Goal: Task Accomplishment & Management: Use online tool/utility

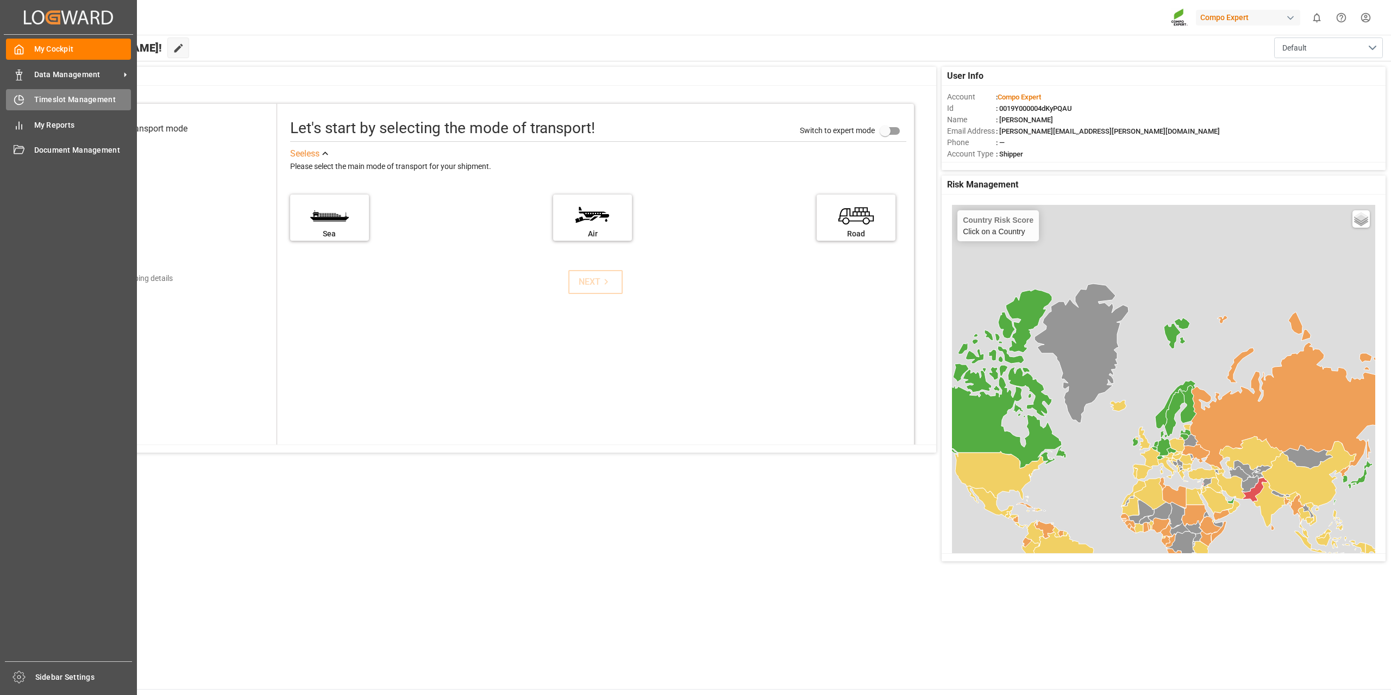
click at [58, 96] on span "Timeslot Management" at bounding box center [82, 99] width 97 height 11
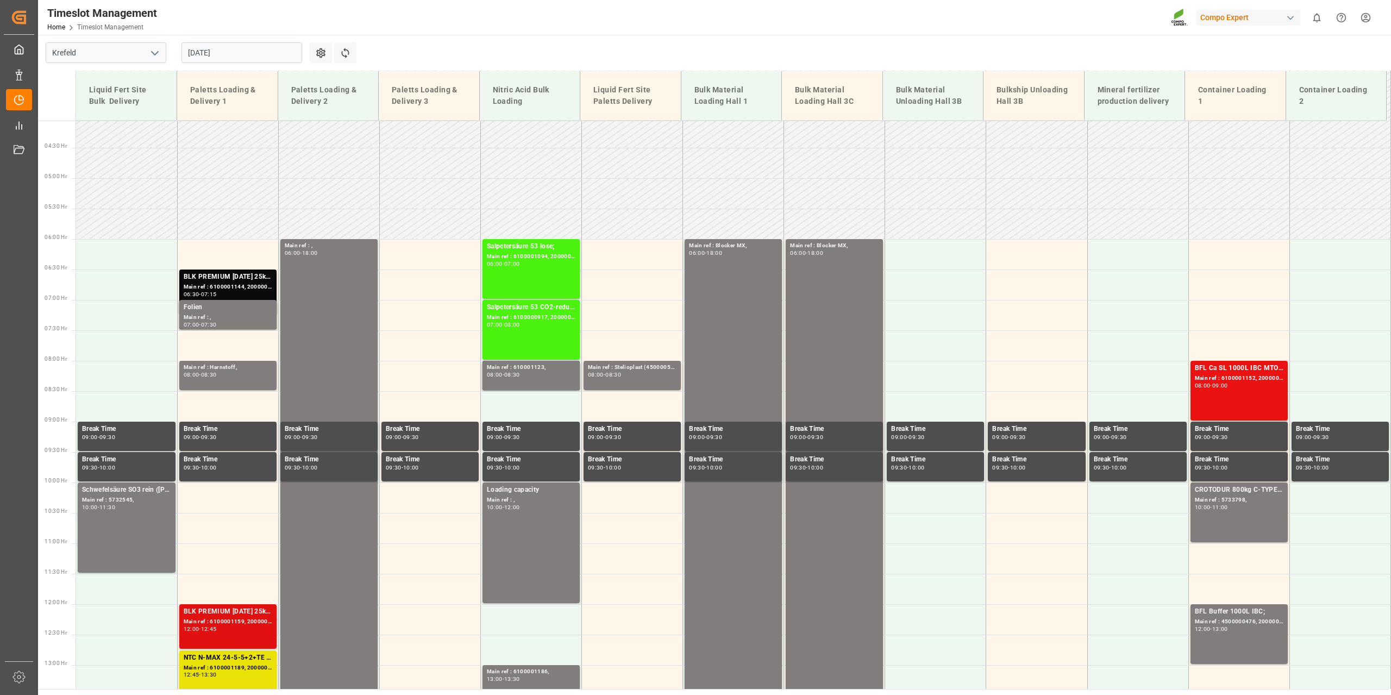
scroll to position [246, 0]
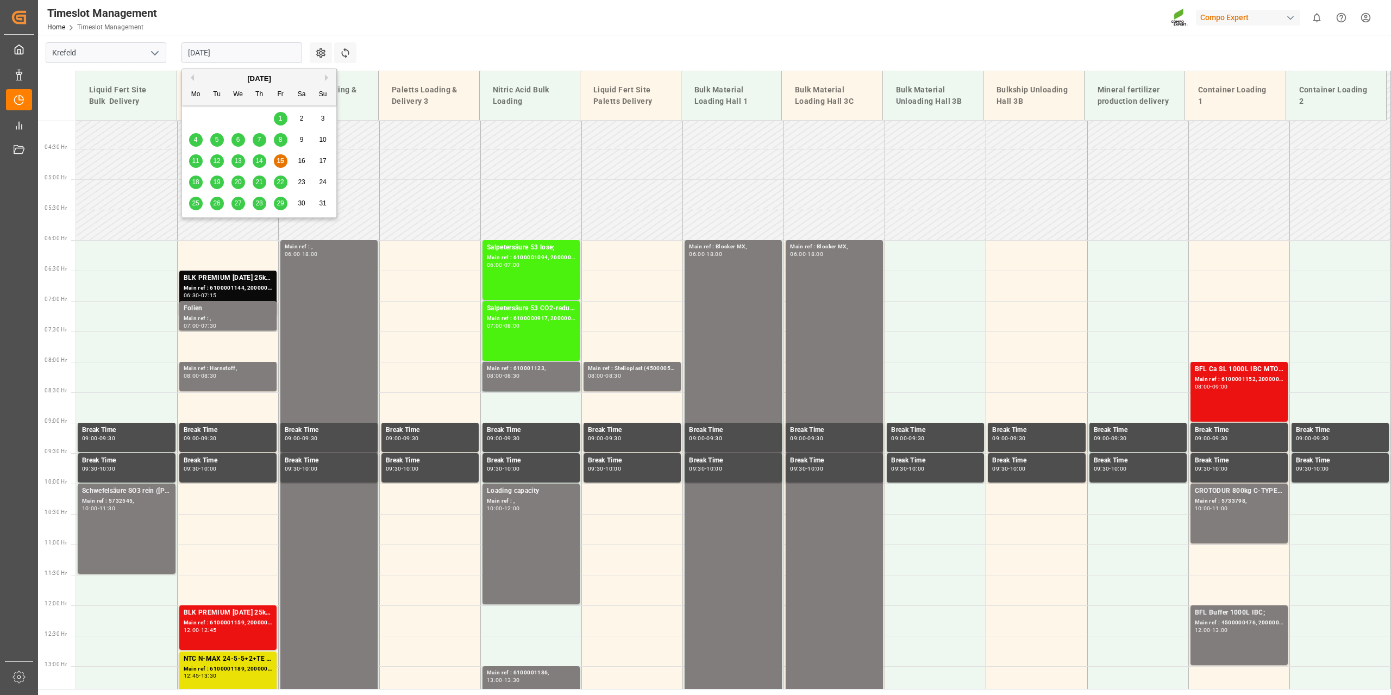
click at [263, 52] on input "[DATE]" at bounding box center [242, 52] width 121 height 21
click at [193, 181] on span "18" at bounding box center [195, 182] width 7 height 8
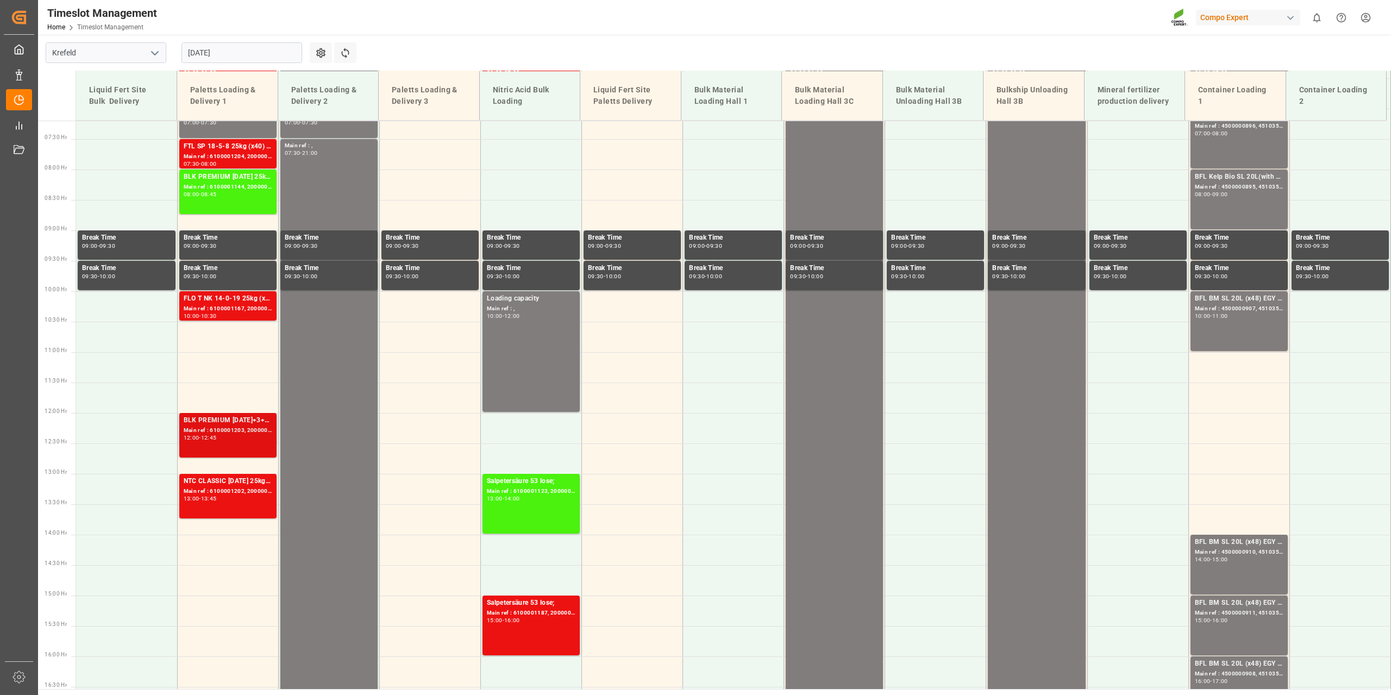
scroll to position [463, 0]
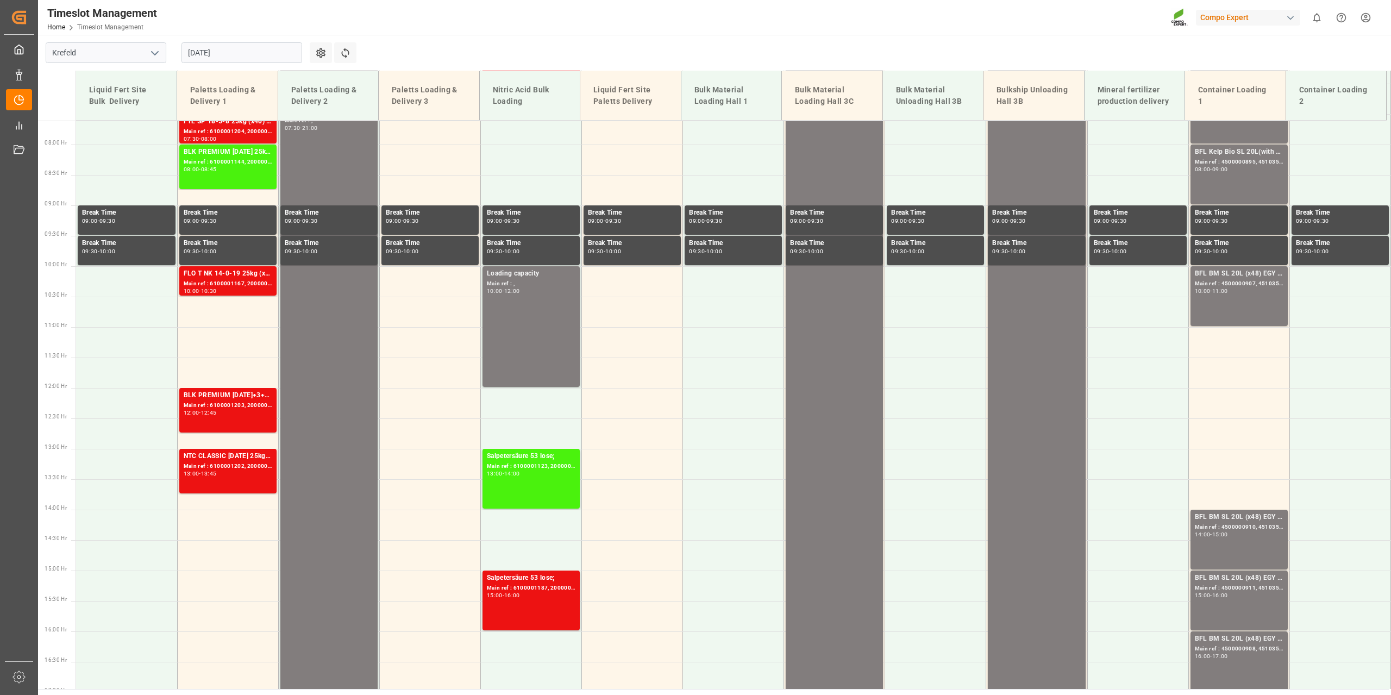
click at [269, 52] on input "18.08.2025" at bounding box center [242, 52] width 121 height 21
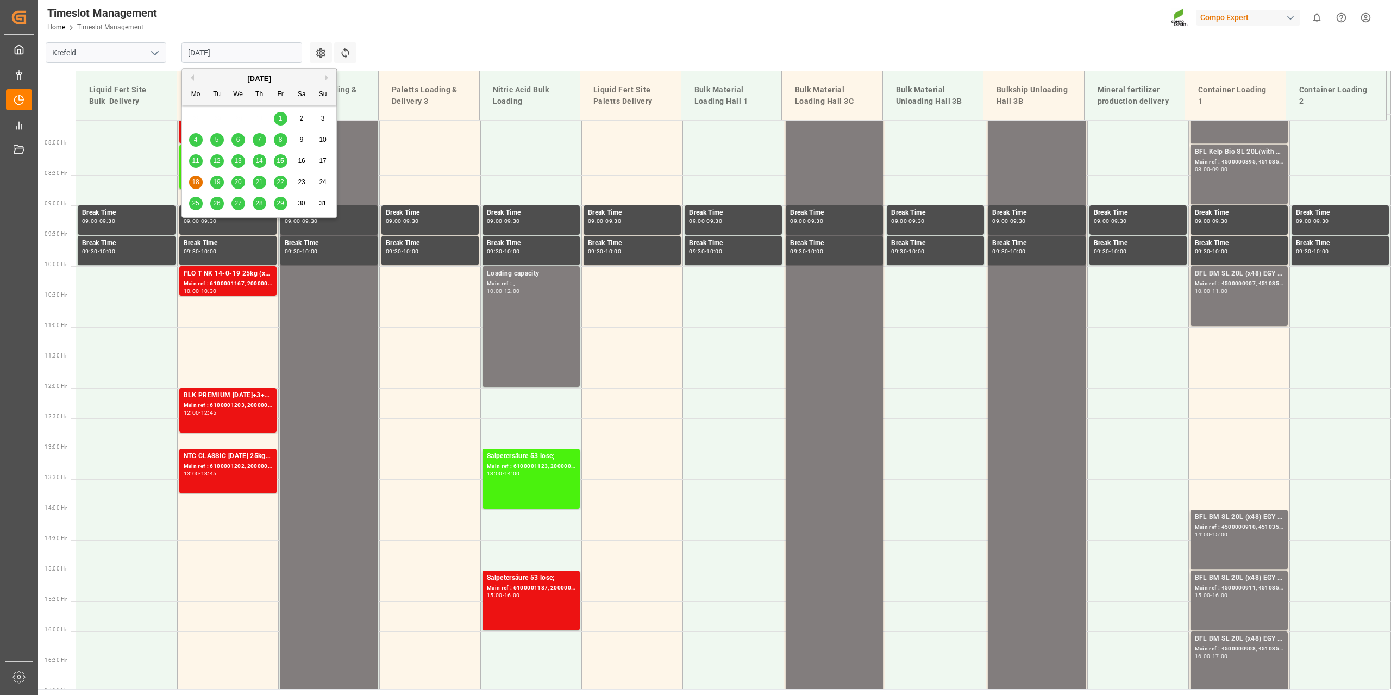
click at [278, 160] on span "15" at bounding box center [280, 161] width 7 height 8
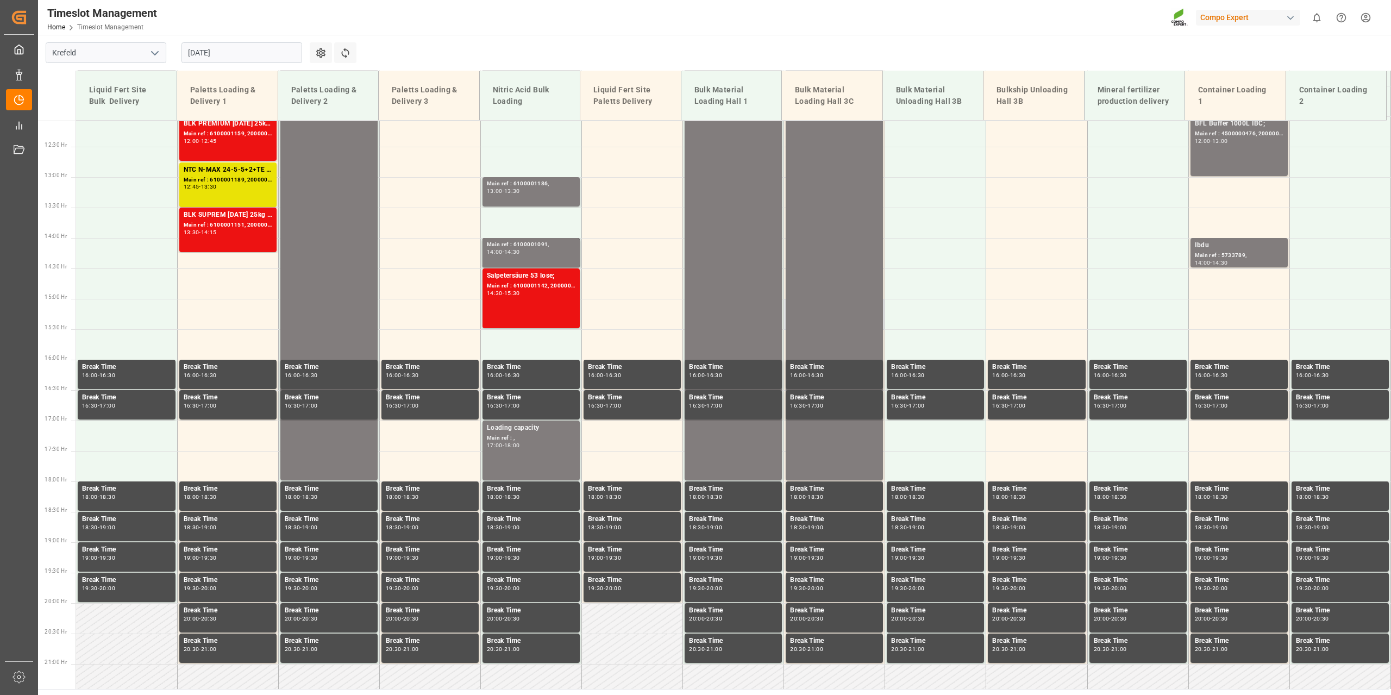
scroll to position [517, 0]
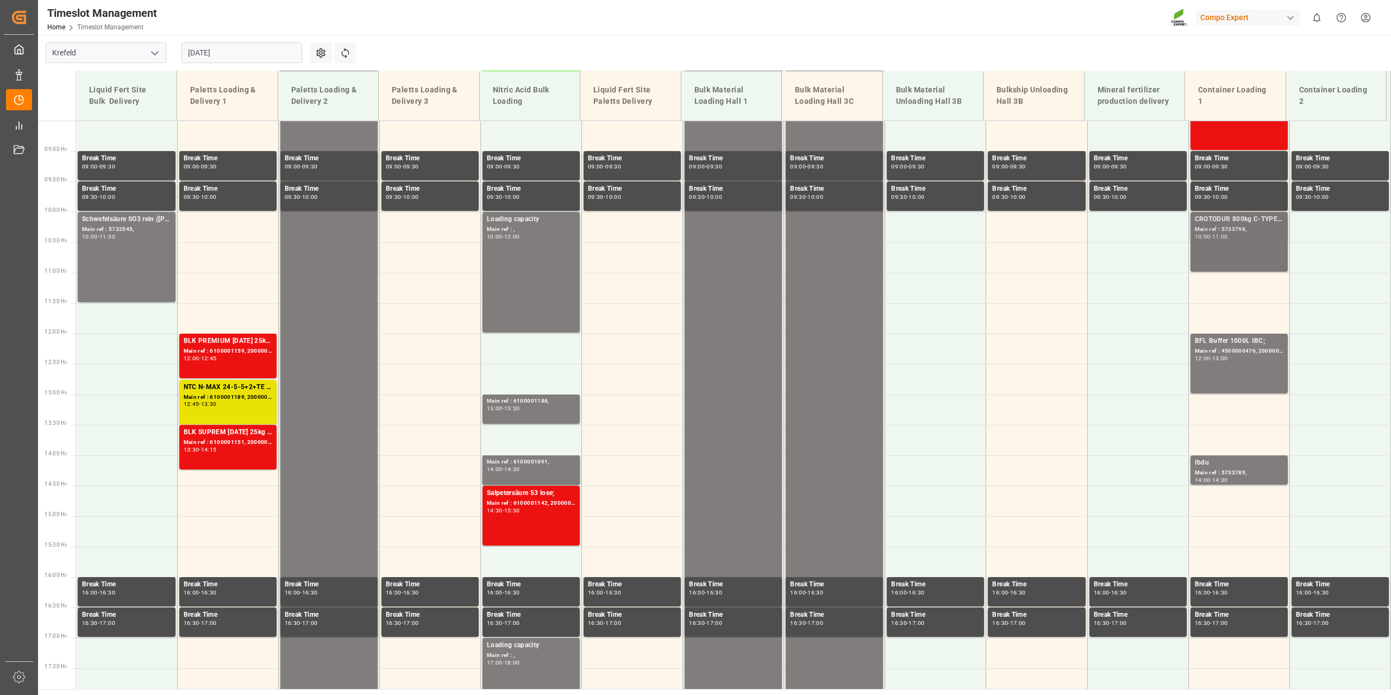
click at [1256, 219] on div "CROTODUR 800kg C-TYPE BB JP;" at bounding box center [1239, 219] width 89 height 11
click at [1247, 466] on div "Ibdu" at bounding box center [1239, 463] width 89 height 11
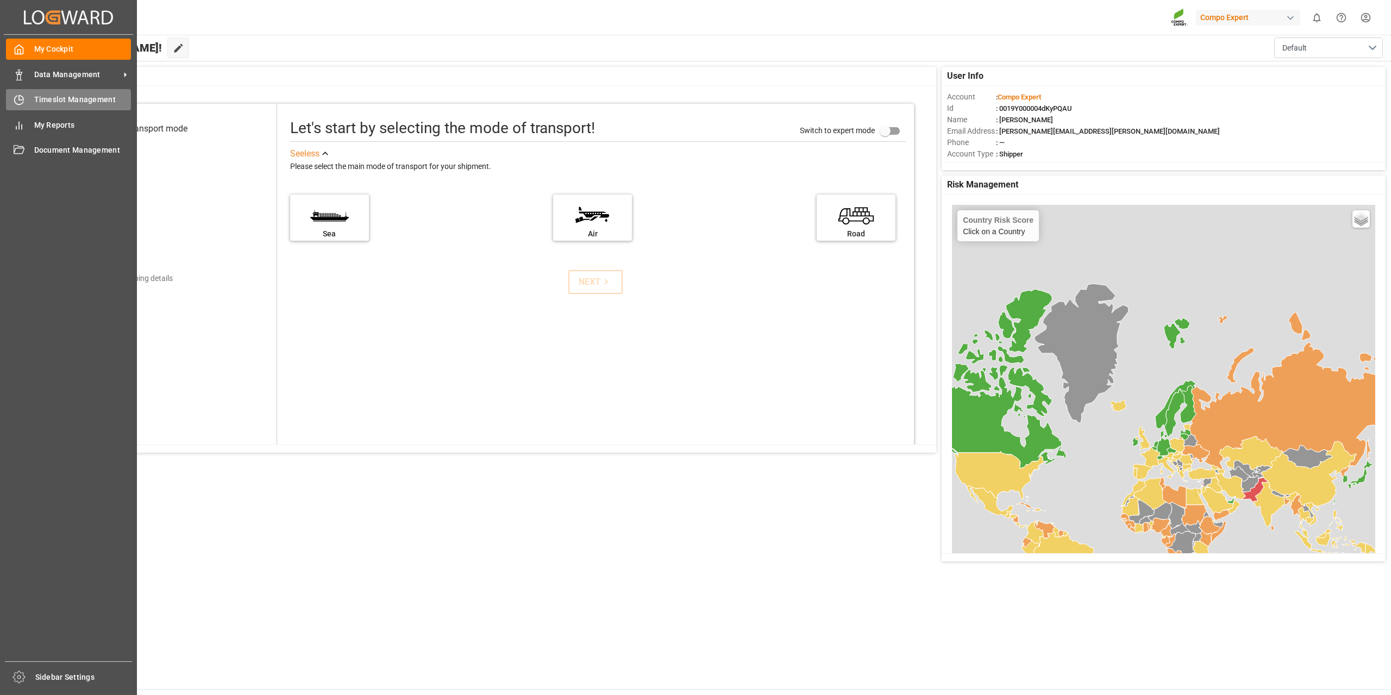
click at [61, 104] on span "Timeslot Management" at bounding box center [82, 99] width 97 height 11
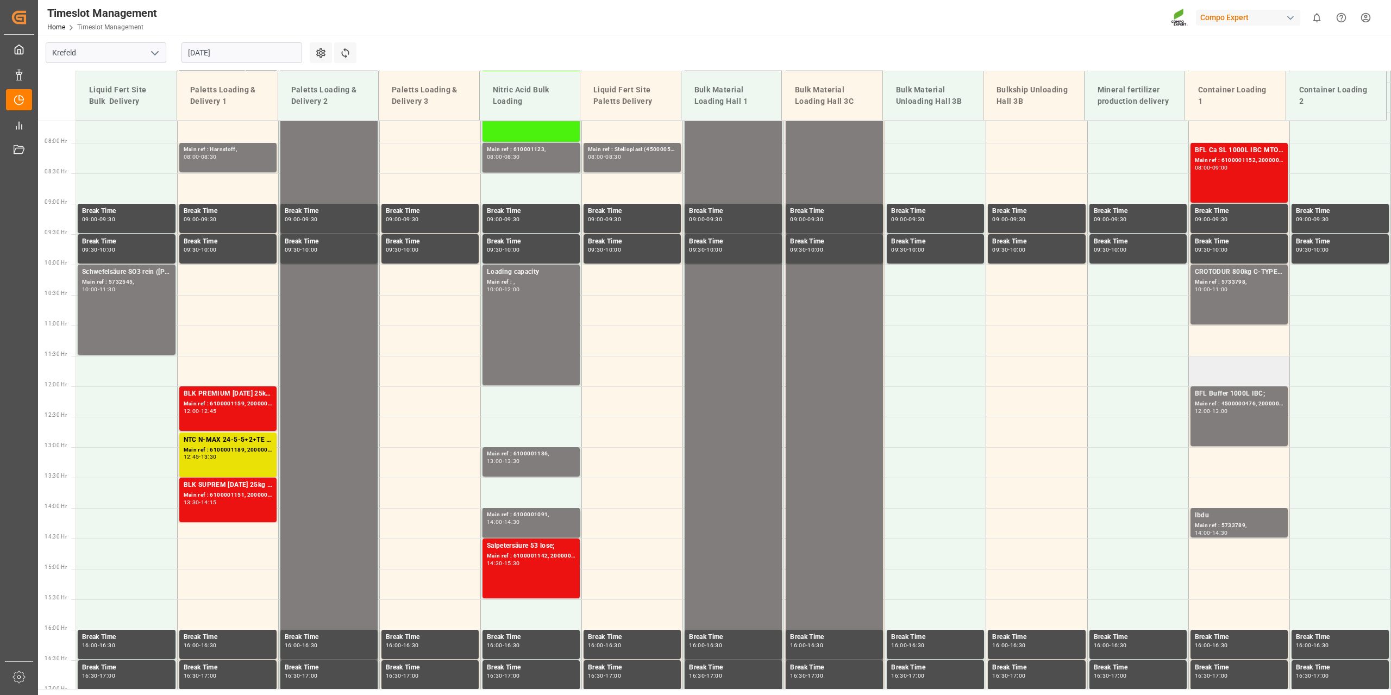
scroll to position [470, 0]
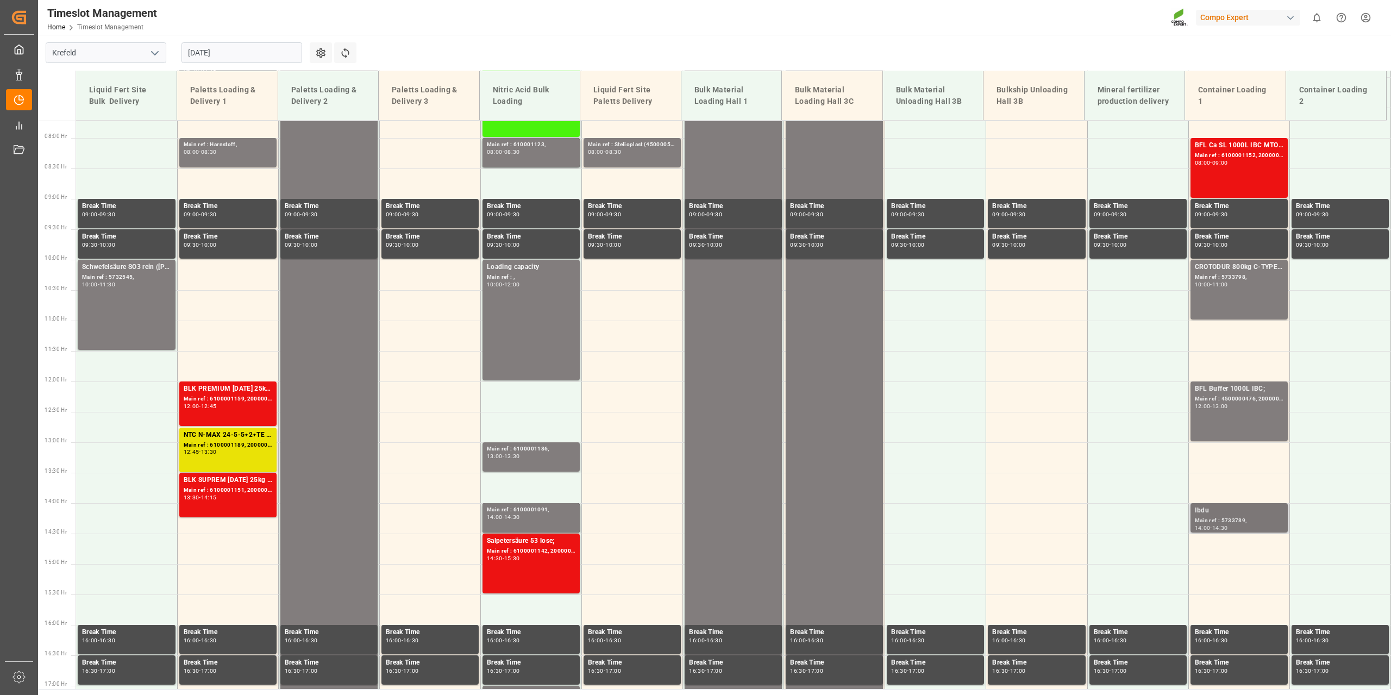
click at [1259, 518] on div "Main ref : 5733789," at bounding box center [1239, 520] width 89 height 9
click at [1212, 270] on div "CROTODUR 800kg C-TYPE BB JP;" at bounding box center [1239, 267] width 89 height 11
drag, startPoint x: 1269, startPoint y: 513, endPoint x: 1251, endPoint y: 523, distance: 20.7
click at [1251, 523] on div "Main ref : 5733789," at bounding box center [1239, 520] width 89 height 9
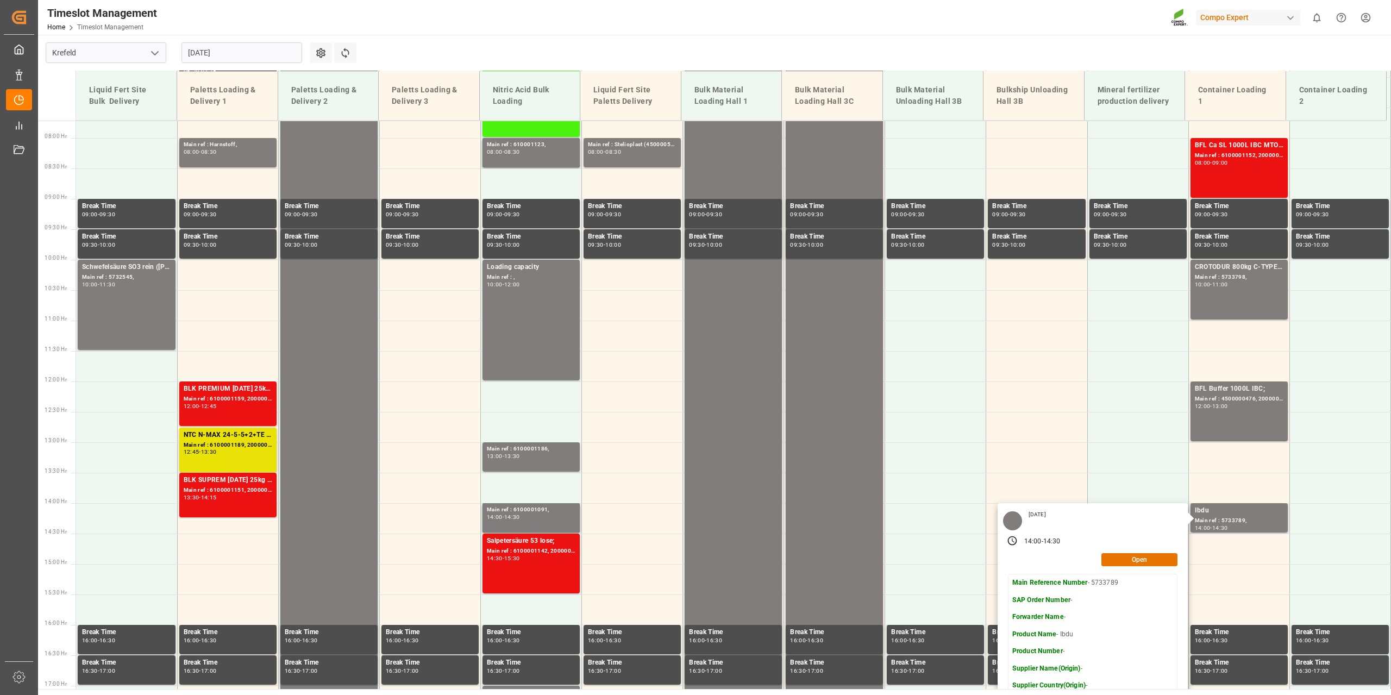
click at [1170, 516] on div "[DATE]" at bounding box center [1093, 521] width 185 height 24
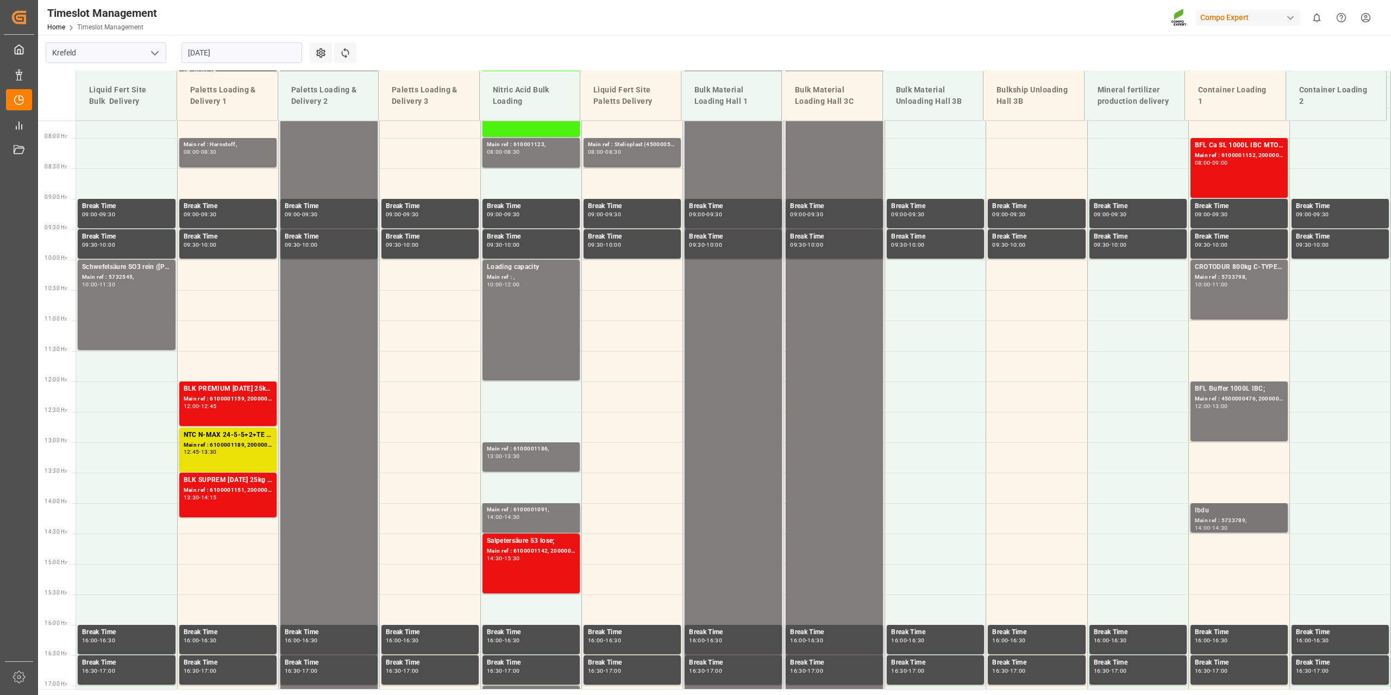
click at [1200, 510] on div "Ibdu" at bounding box center [1239, 510] width 89 height 11
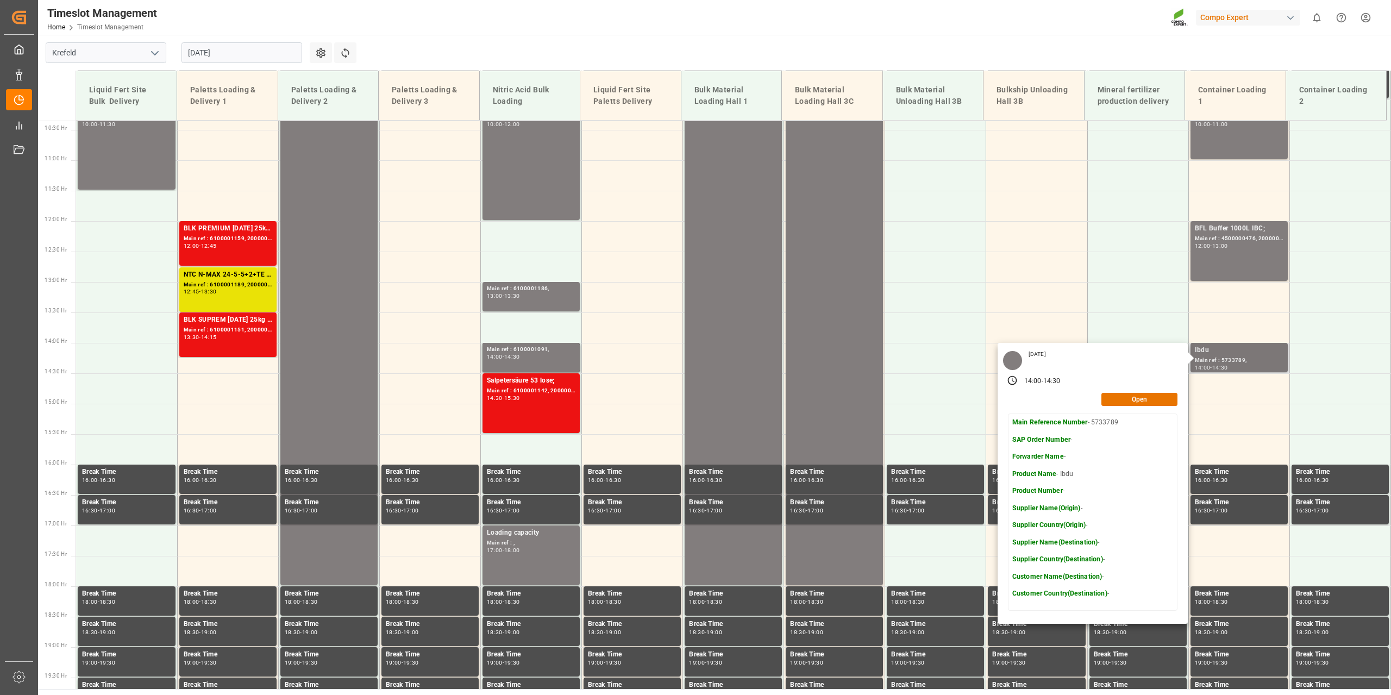
scroll to position [633, 0]
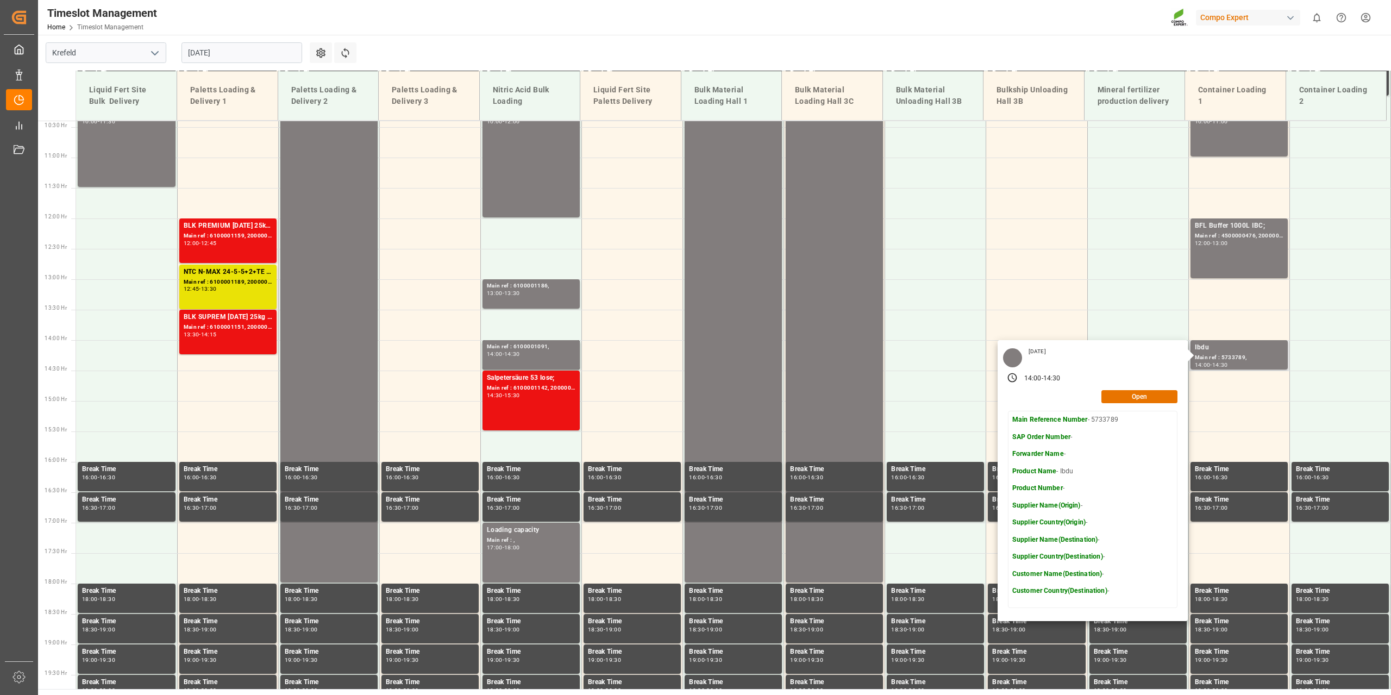
click at [1151, 404] on div "Friday, August 15, 2025 14:00 - 14:30 Open Main Reference Number - 5733789 SAP …" at bounding box center [1093, 480] width 190 height 281
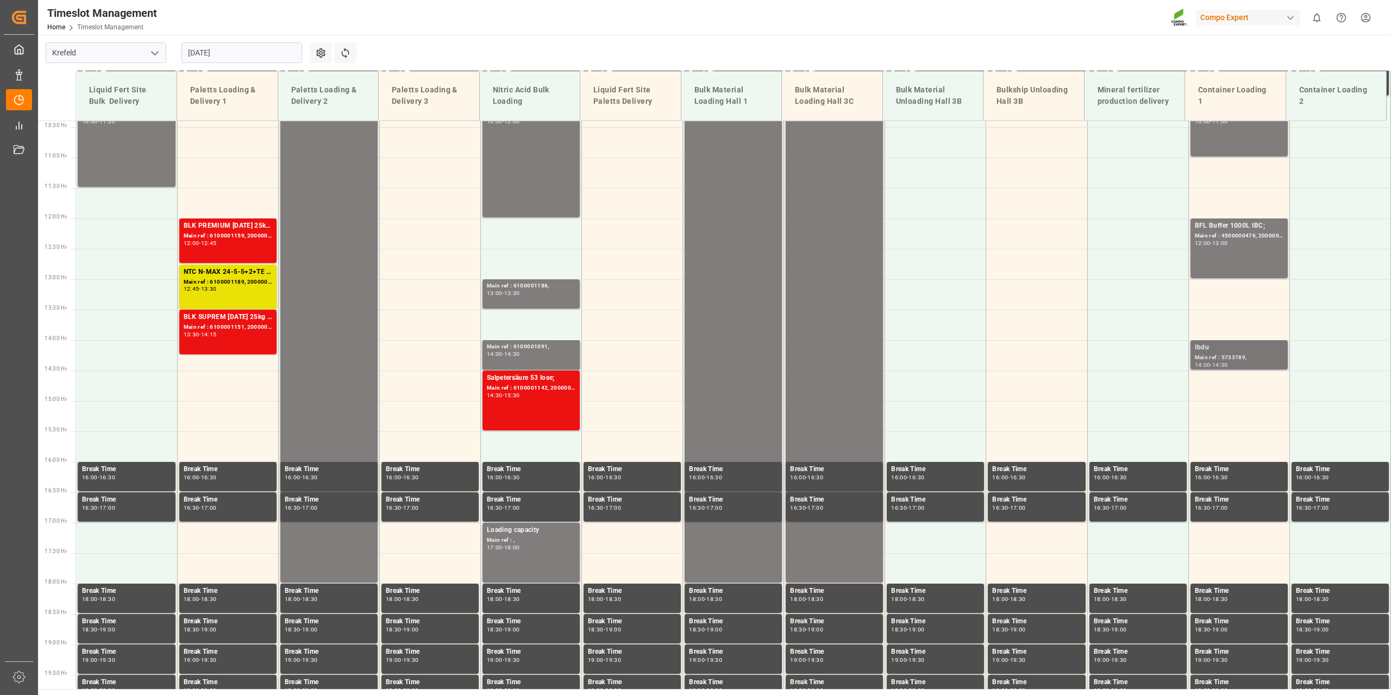
click at [1207, 354] on div "Main ref : 5733789," at bounding box center [1239, 357] width 89 height 9
click at [1228, 360] on div "Main ref : 5733789," at bounding box center [1239, 357] width 89 height 9
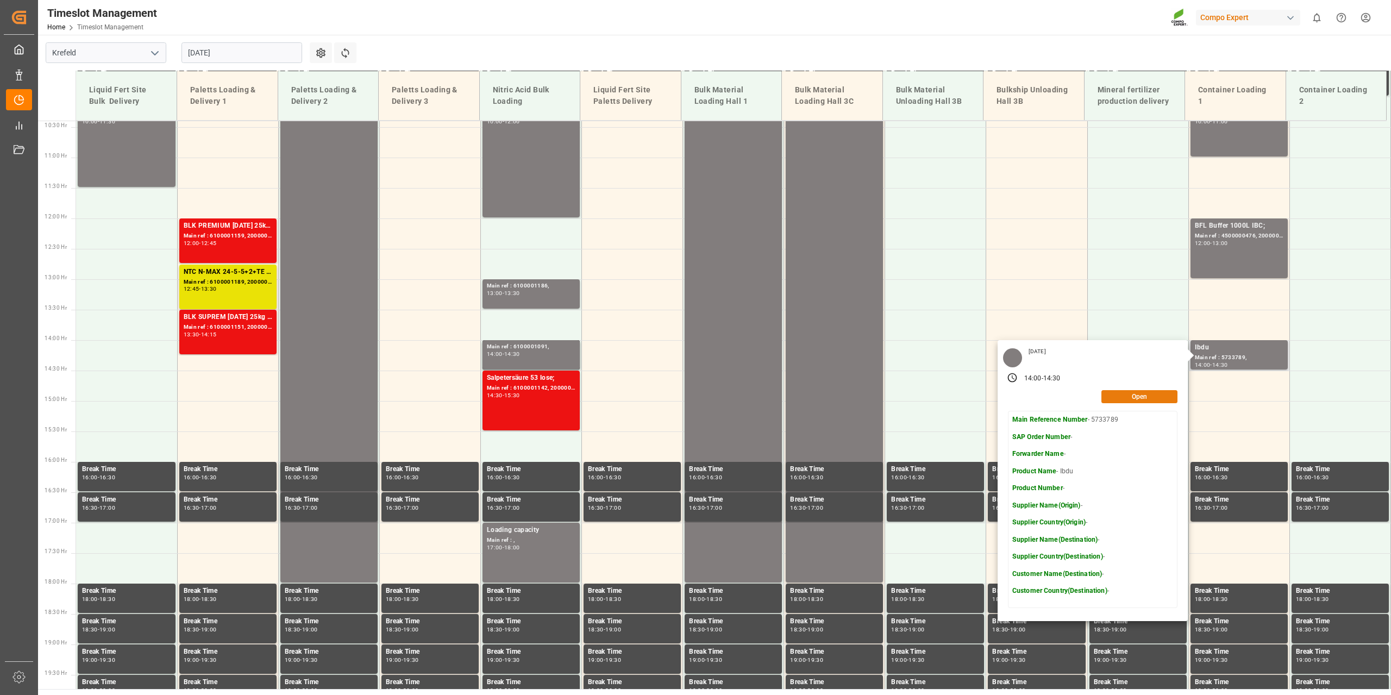
click at [1137, 396] on button "Open" at bounding box center [1140, 396] width 76 height 13
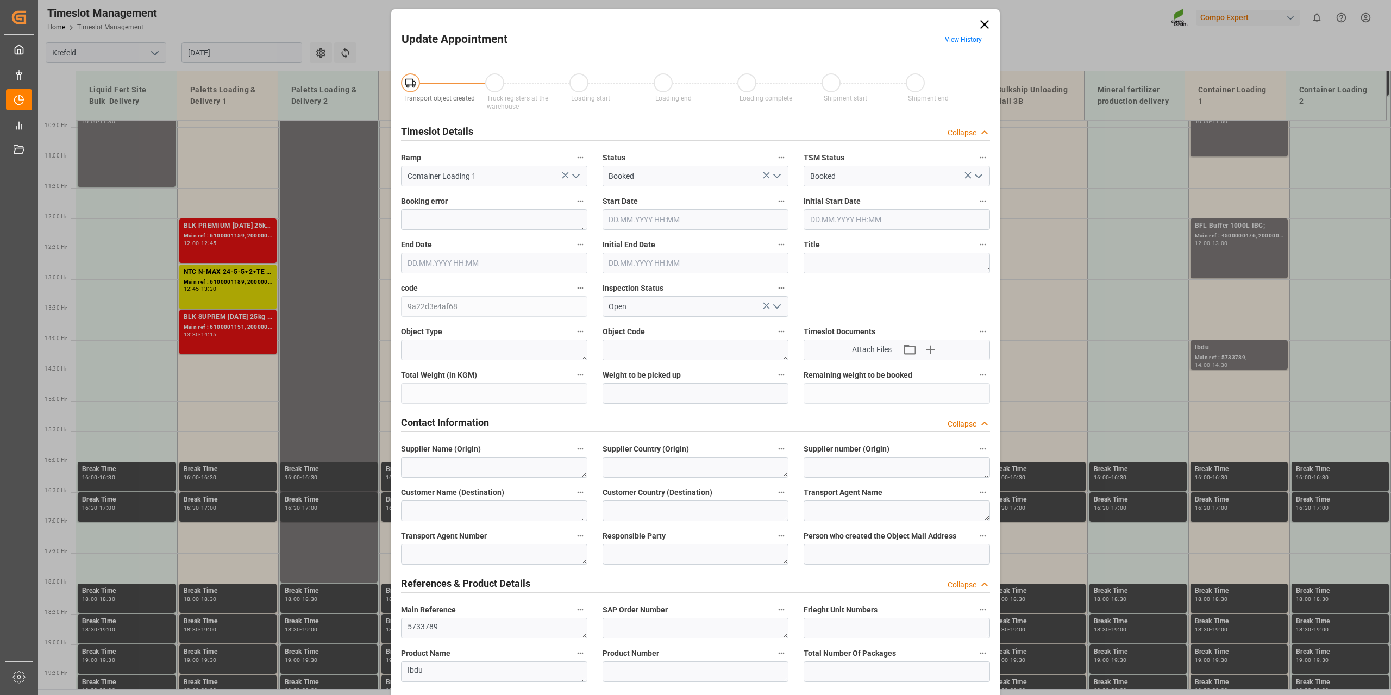
type input "15.08.2025 14:00"
type input "15.08.2025 14:30"
type input "14.08.2025 10:49"
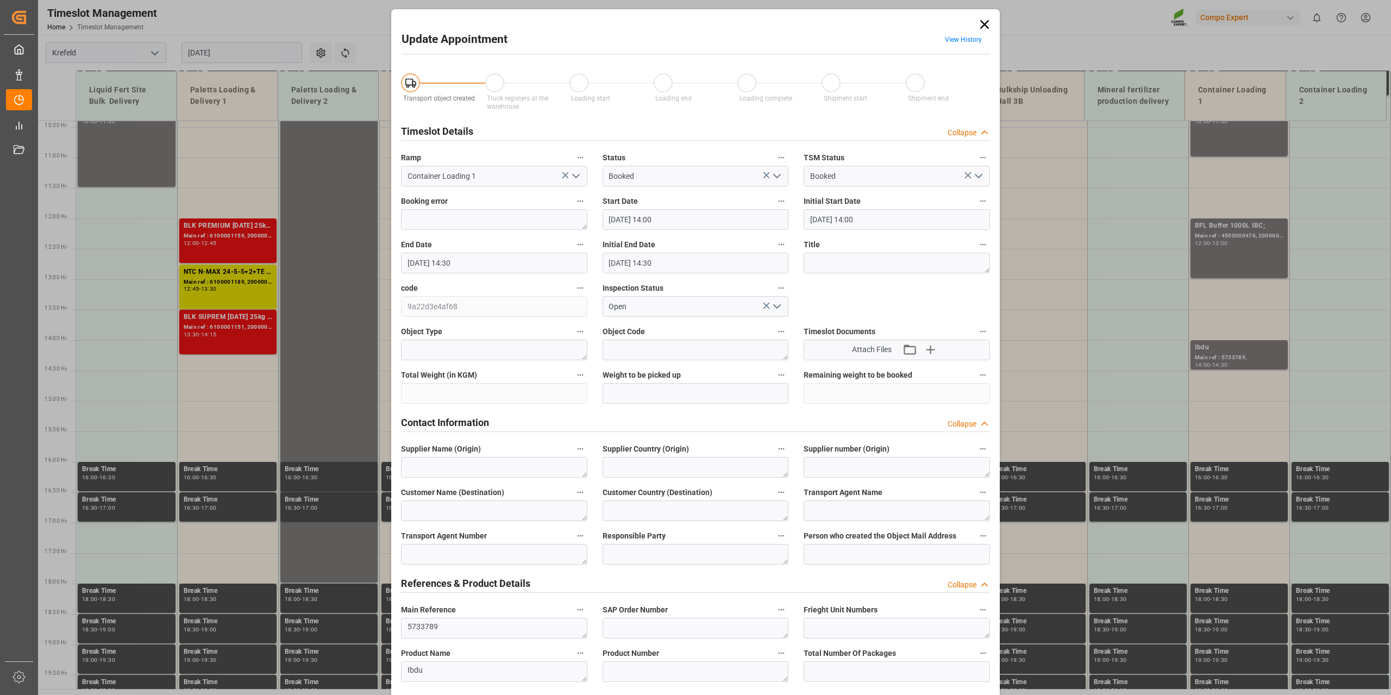
click at [1123, 438] on div "Update Appointment View History Transport object created Truck registers at the…" at bounding box center [695, 347] width 1391 height 695
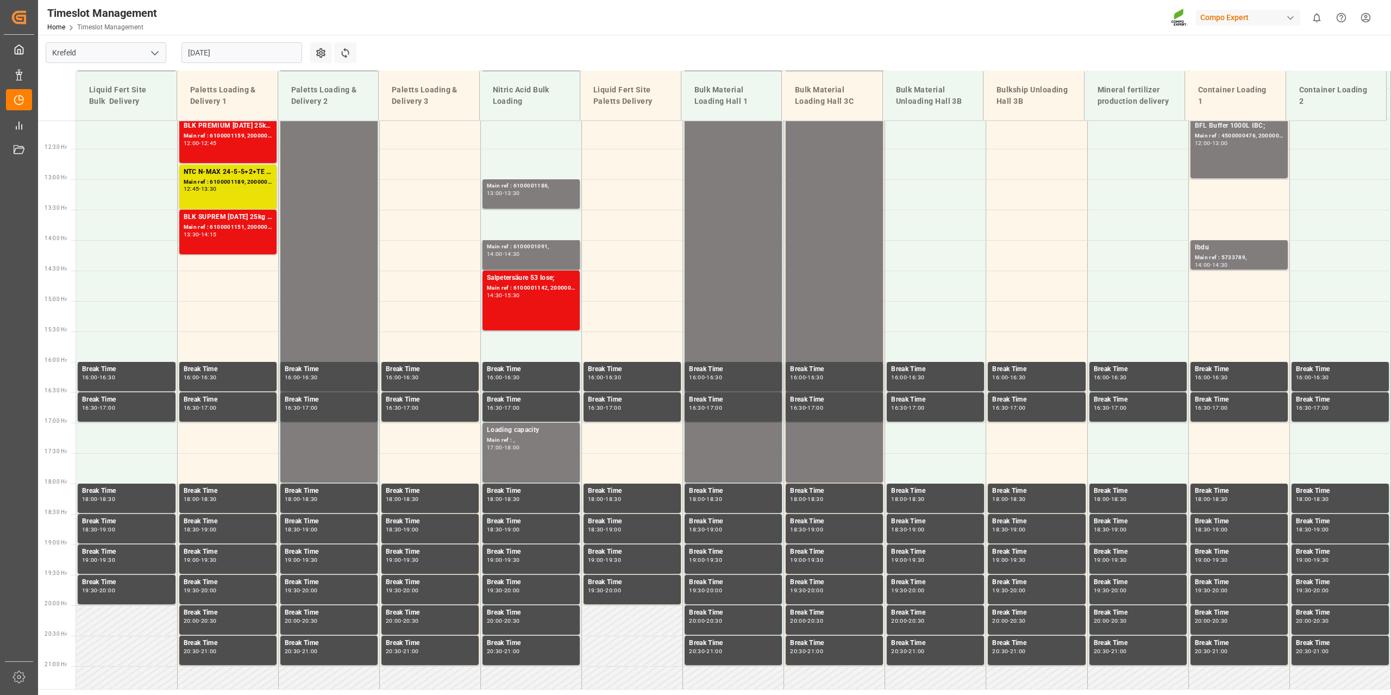
scroll to position [741, 0]
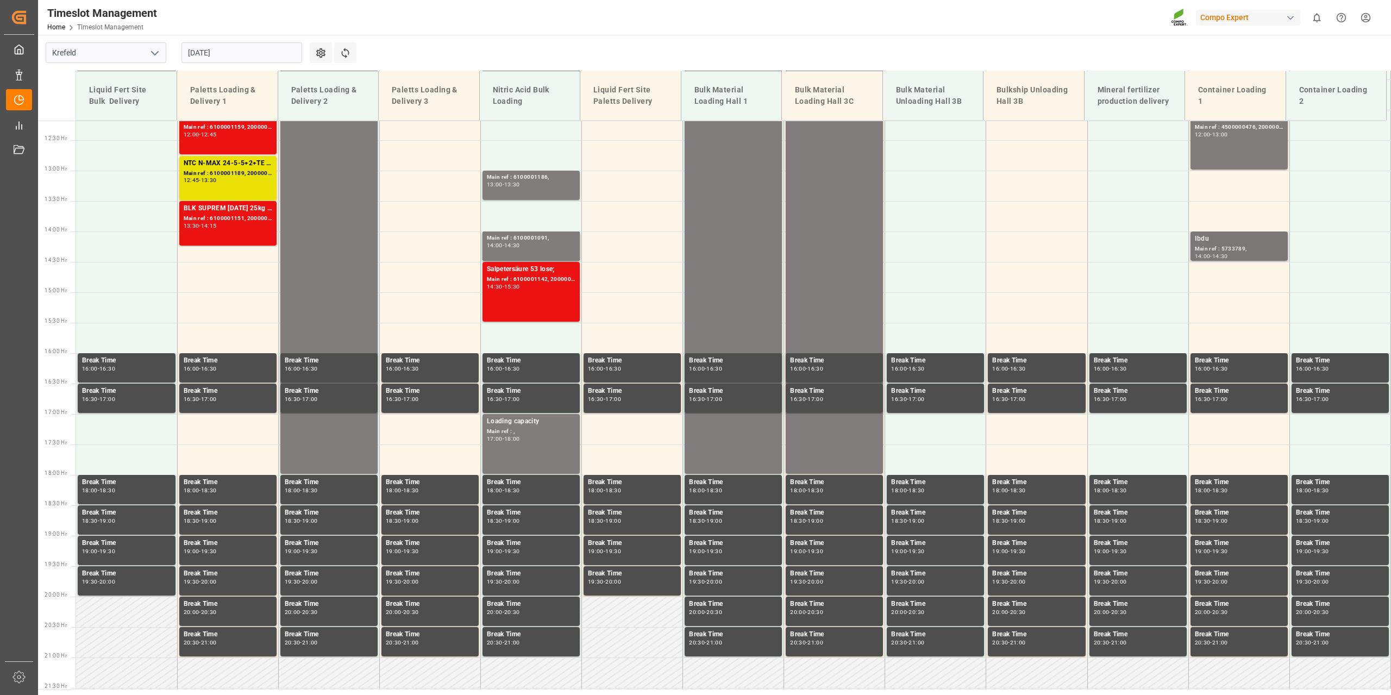
click at [1210, 254] on div "-" at bounding box center [1211, 256] width 2 height 5
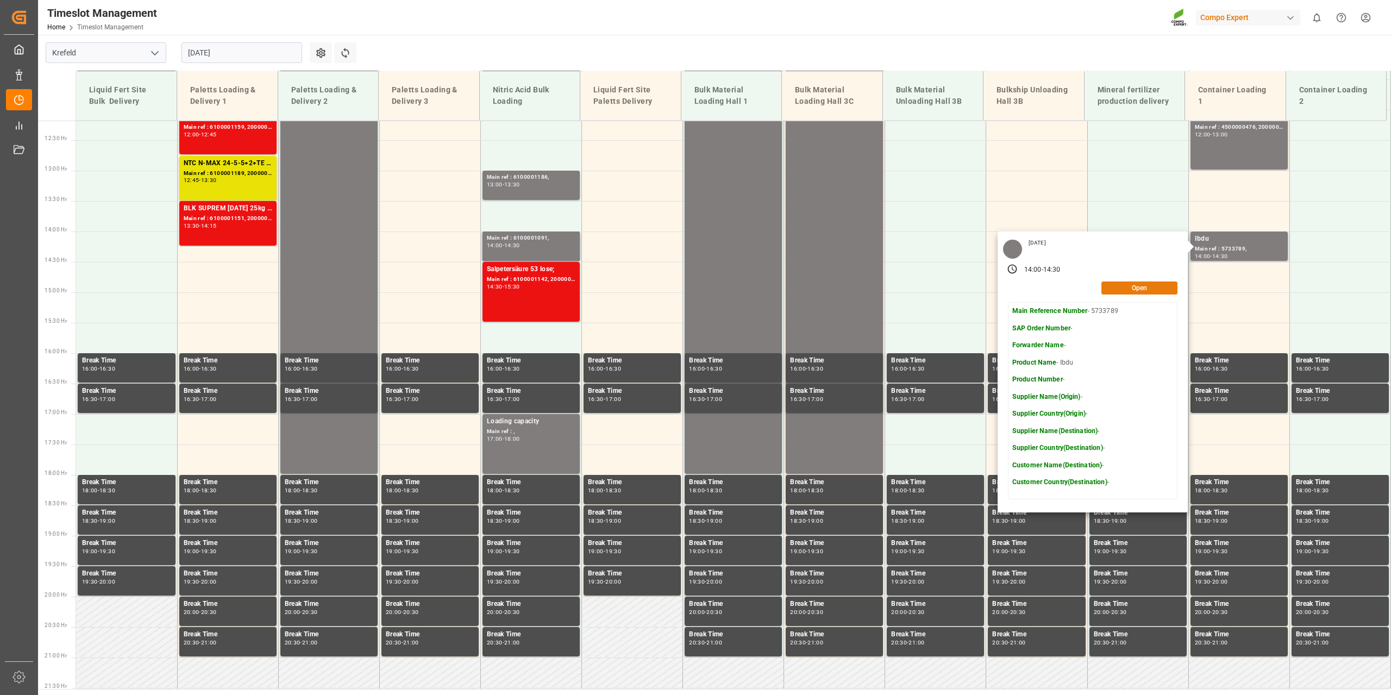
click at [1151, 287] on button "Open" at bounding box center [1140, 288] width 76 height 13
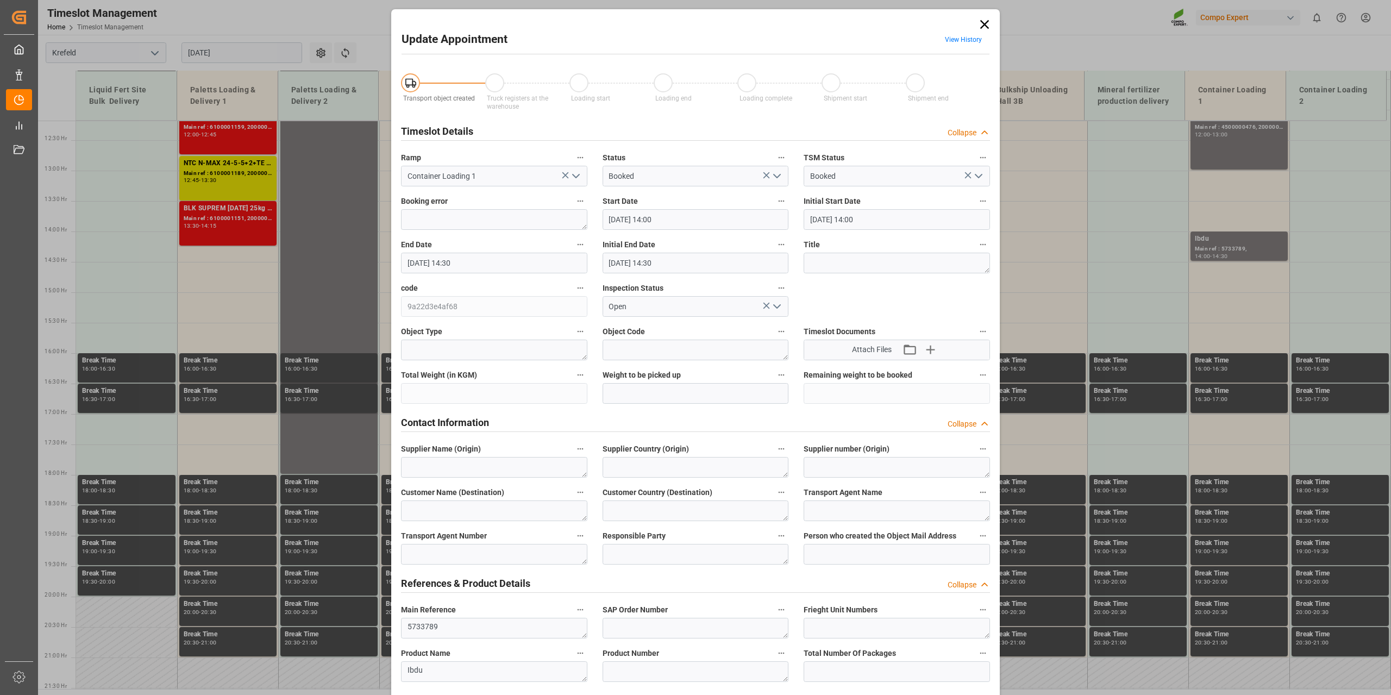
type input "15.08.2025 14:00"
type input "15.08.2025 14:30"
type input "14.08.2025 10:49"
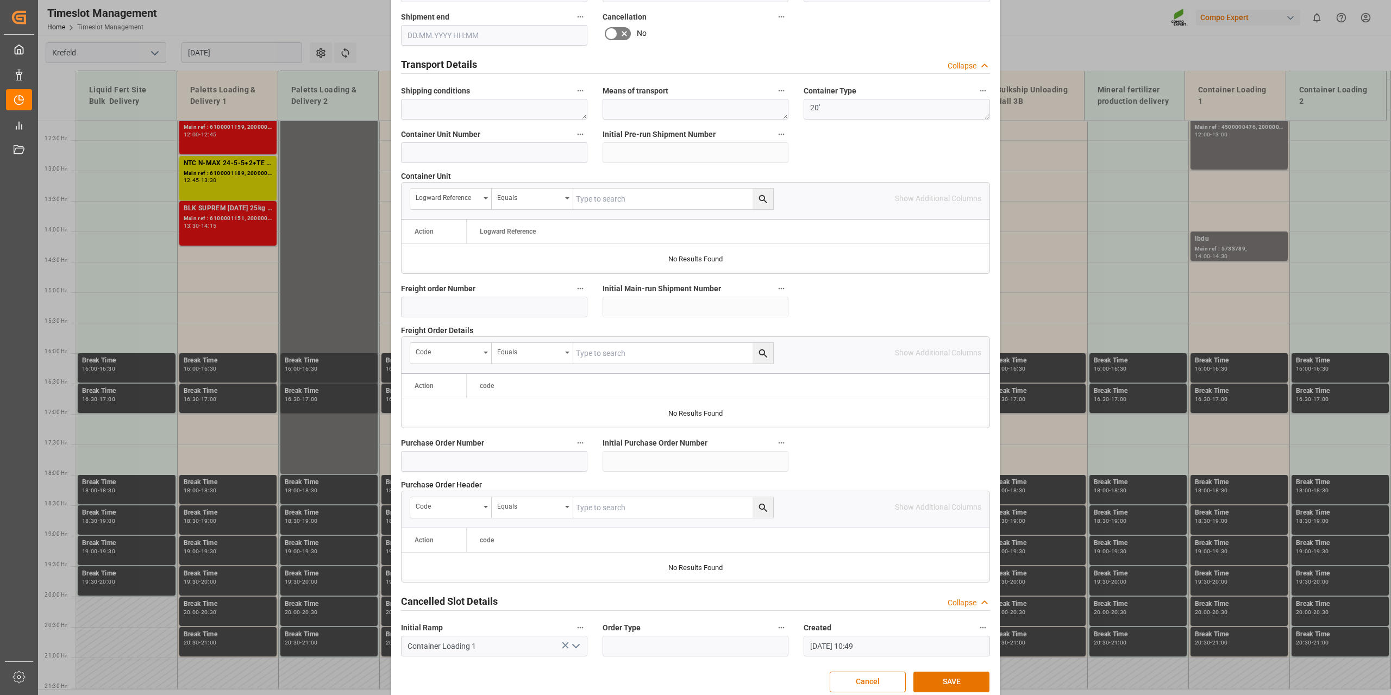
scroll to position [813, 0]
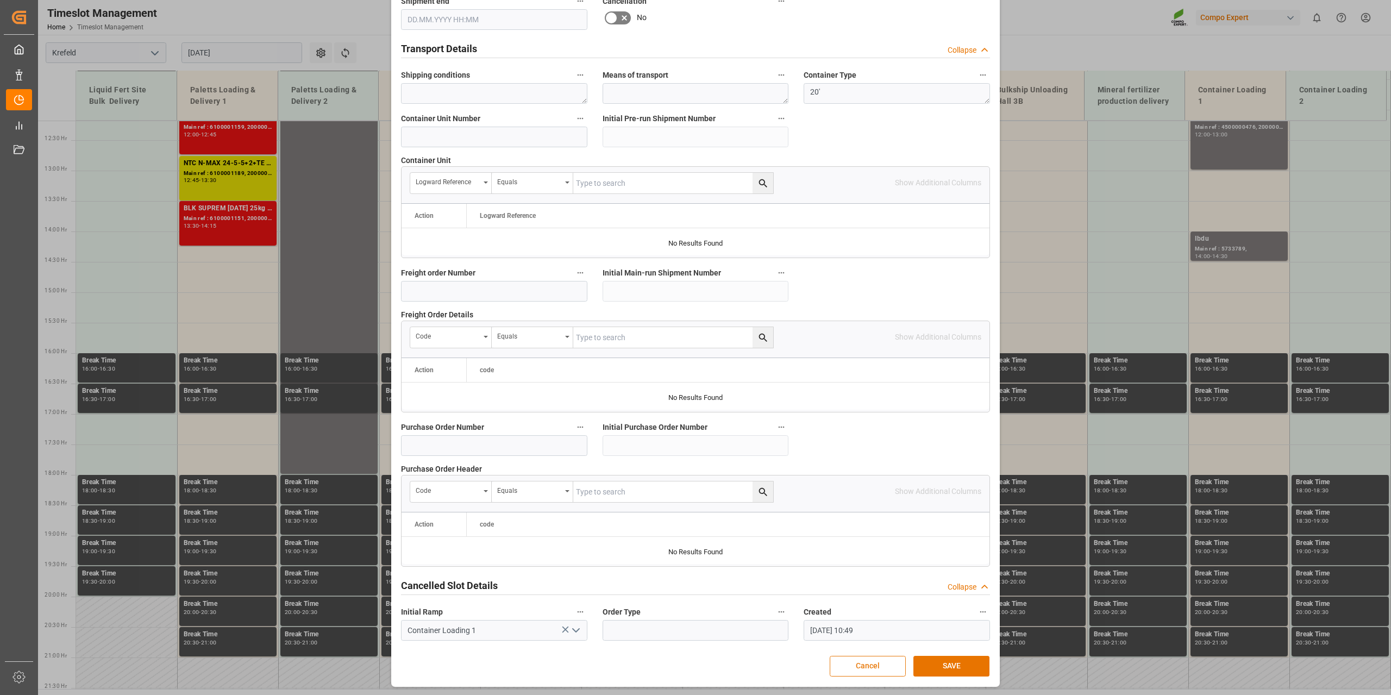
click at [845, 666] on button "Cancel" at bounding box center [868, 666] width 76 height 21
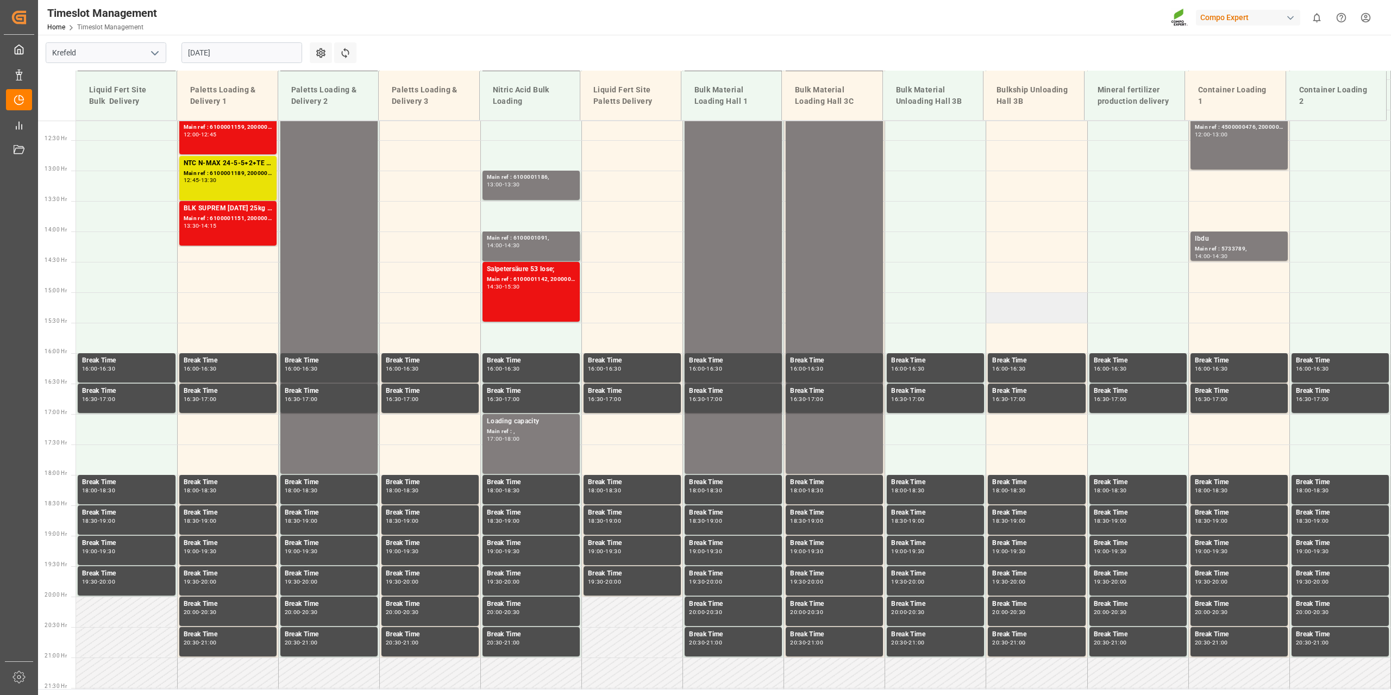
click at [1000, 312] on td at bounding box center [1036, 307] width 101 height 30
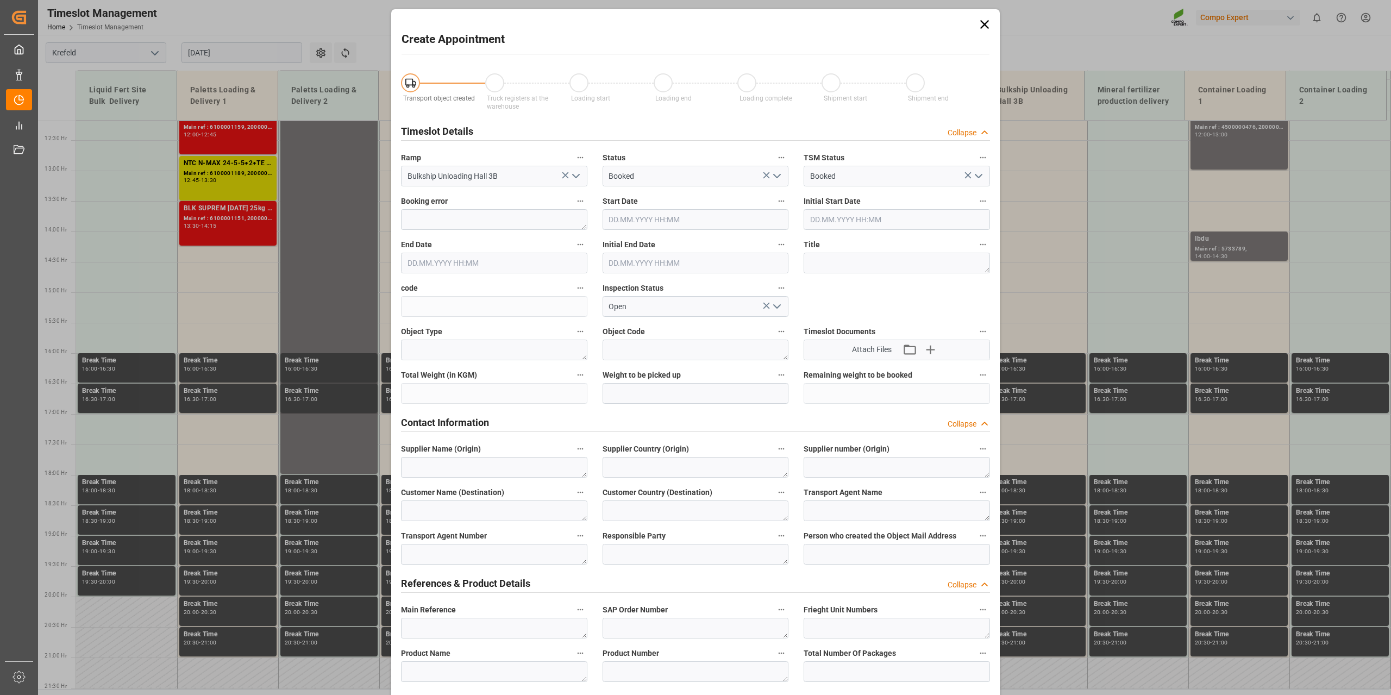
type input "15.08.2025 15:00"
type input "15.08.2025 15:30"
click at [986, 28] on icon at bounding box center [985, 24] width 9 height 9
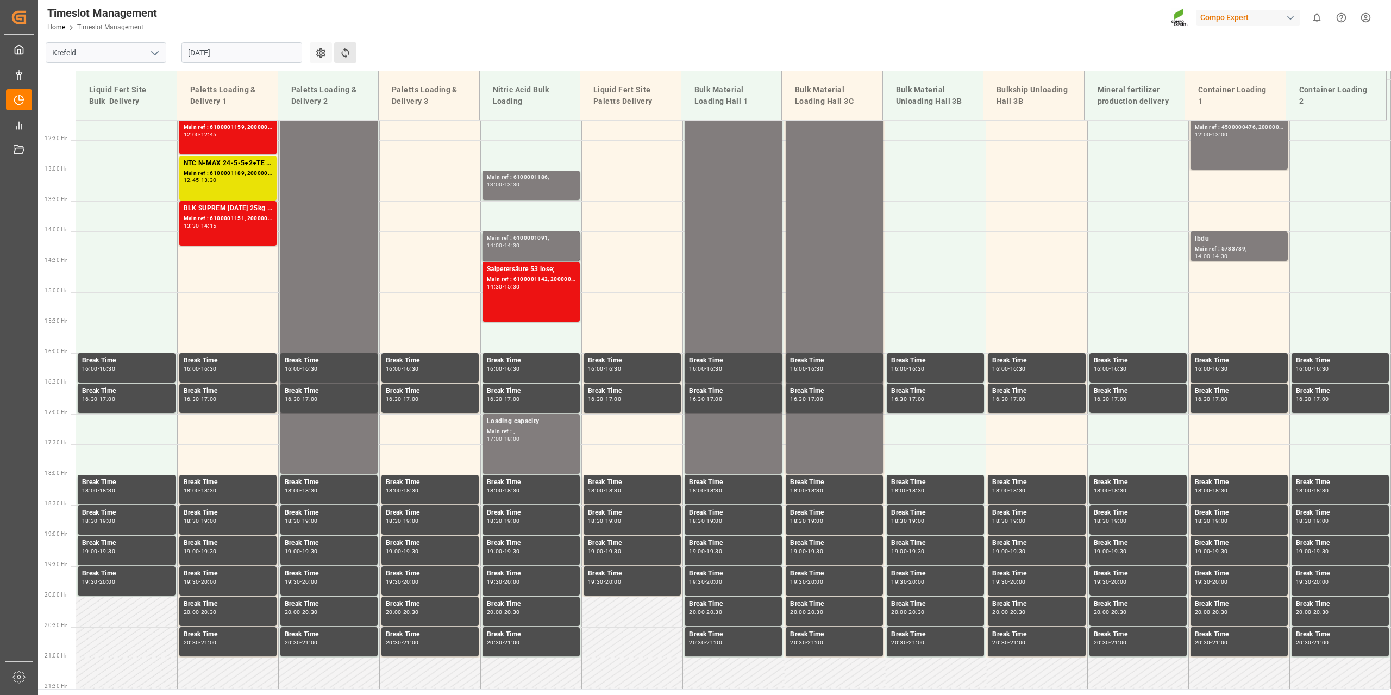
click at [339, 59] on button "Refresh Time Slots" at bounding box center [345, 52] width 22 height 21
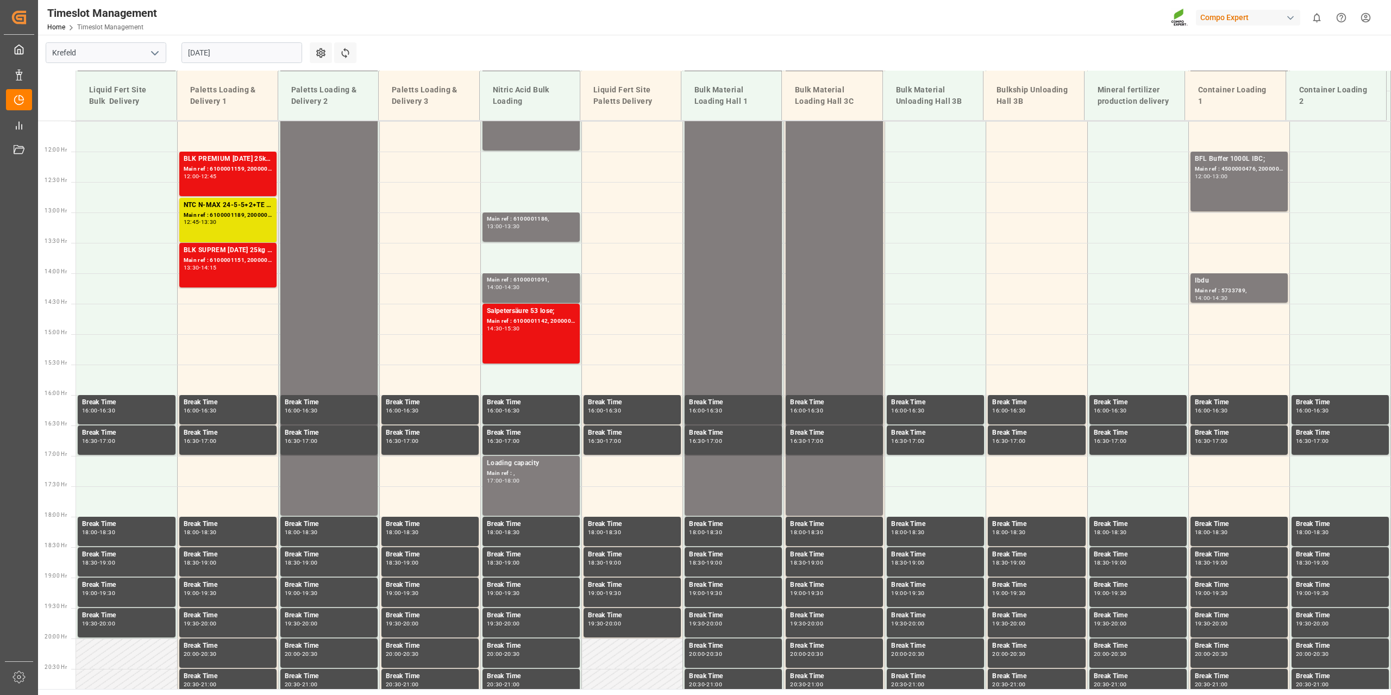
scroll to position [796, 0]
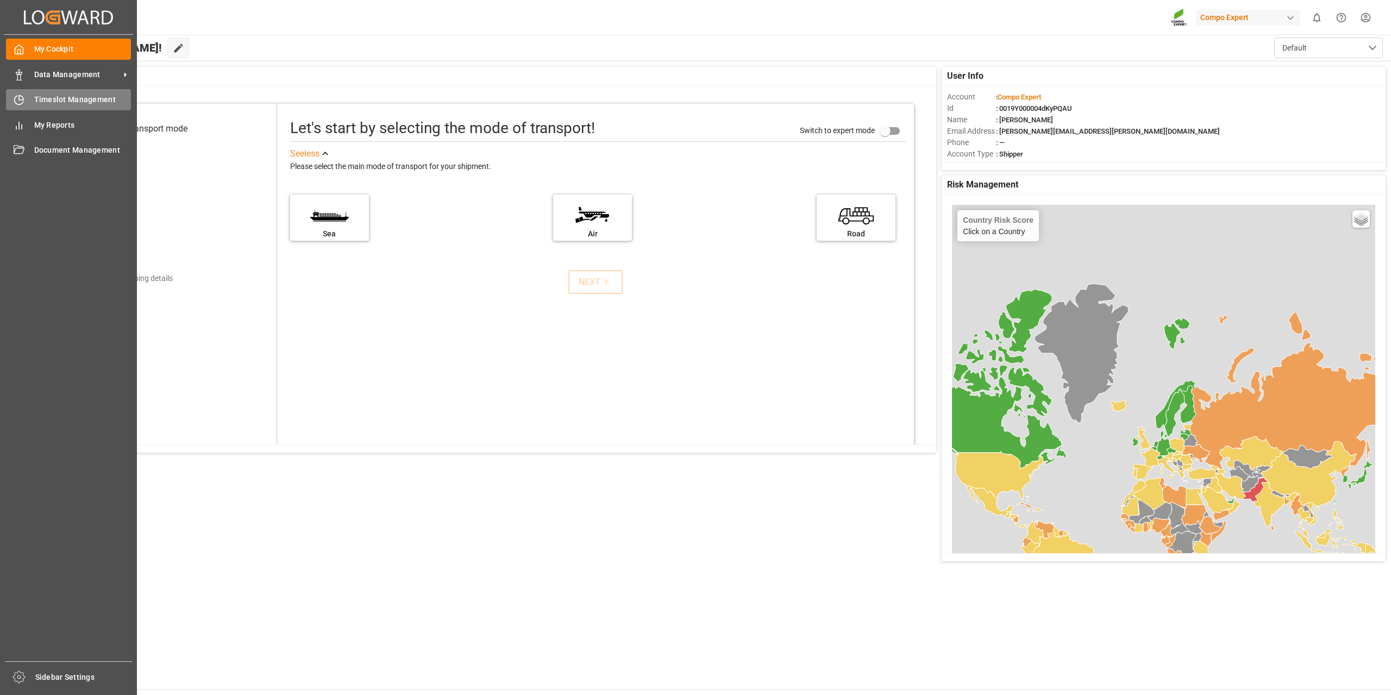
click at [42, 98] on span "Timeslot Management" at bounding box center [82, 99] width 97 height 11
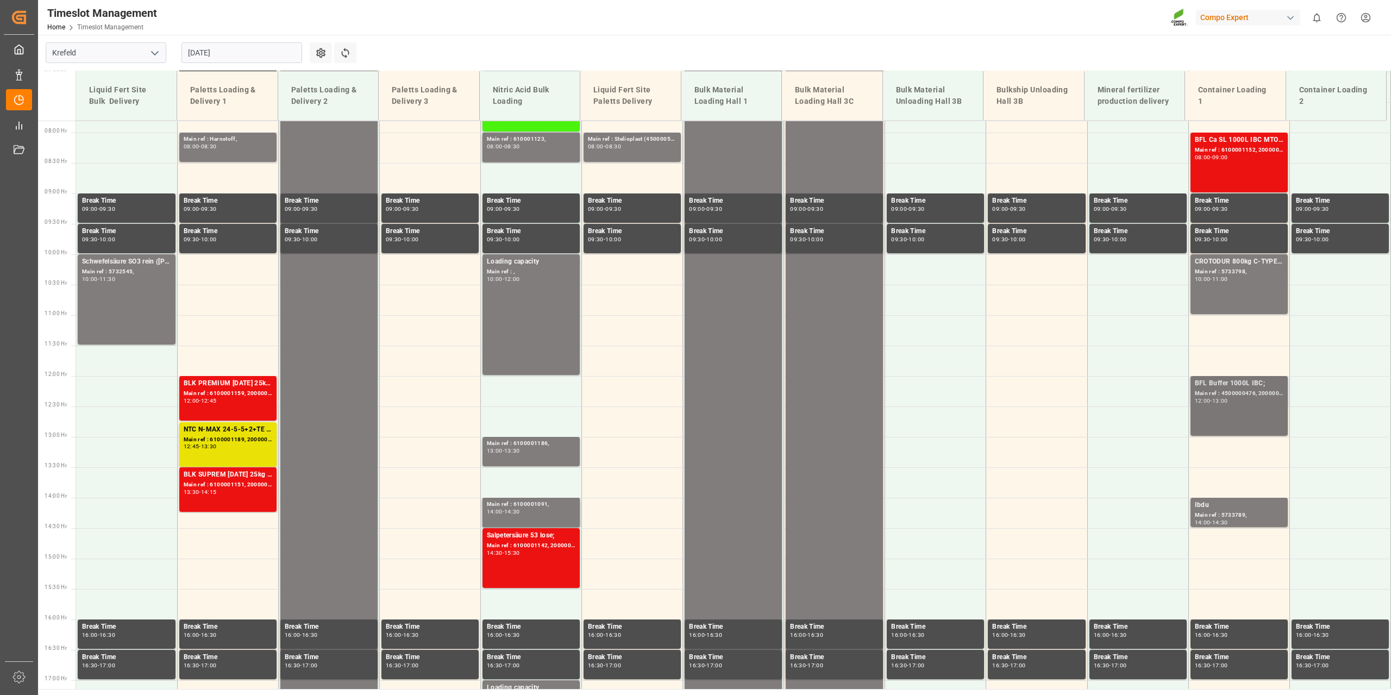
scroll to position [470, 0]
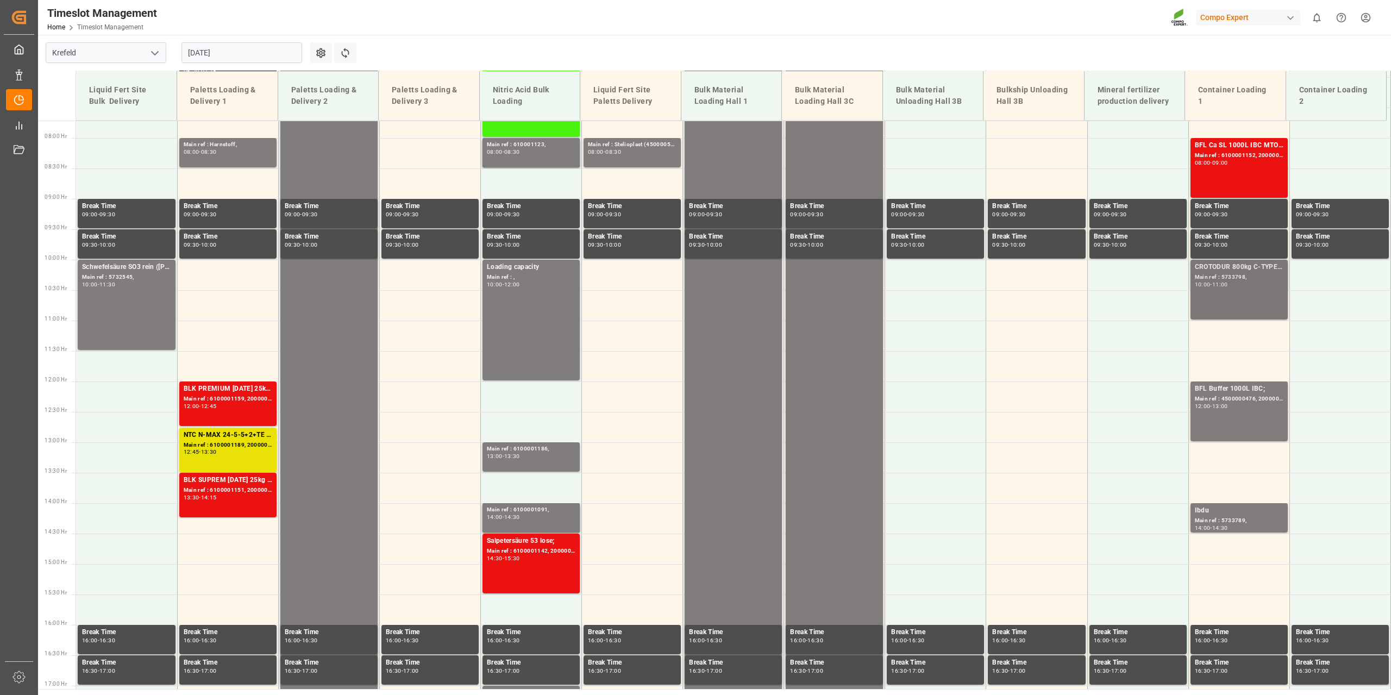
click at [1268, 265] on div "CROTODUR 800kg C-TYPE BB JP;" at bounding box center [1239, 267] width 89 height 11
